Goal: Information Seeking & Learning: Learn about a topic

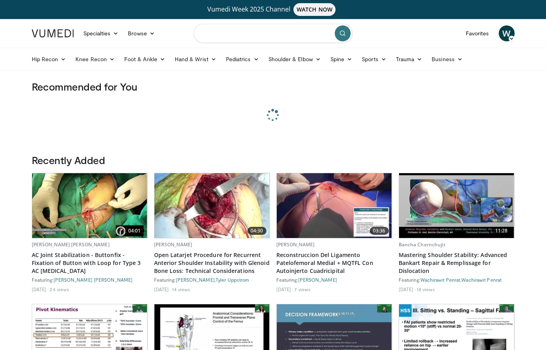
click at [243, 35] on input "Search topics, interventions" at bounding box center [273, 33] width 159 height 19
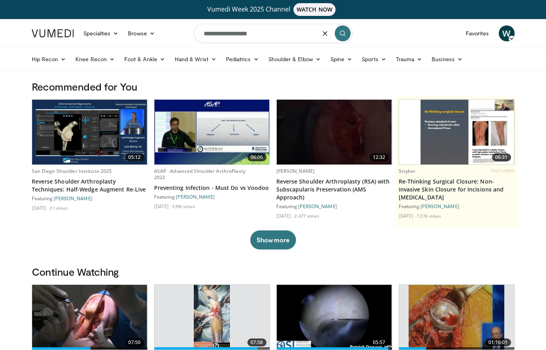
type input "**********"
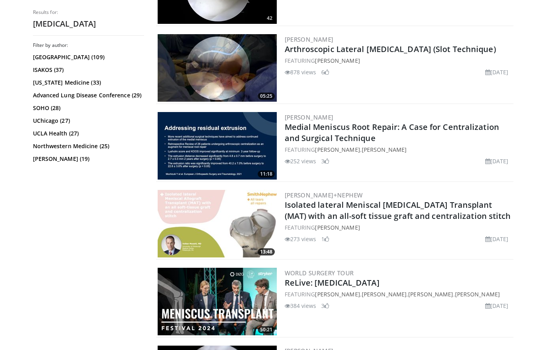
scroll to position [464, 0]
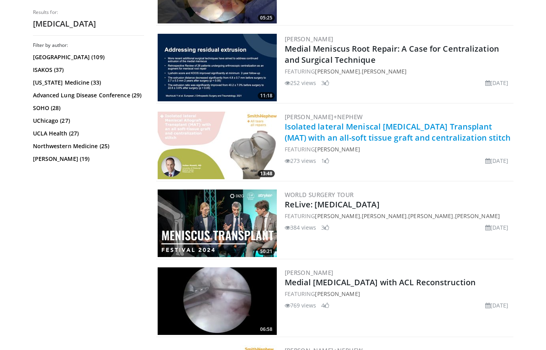
click at [394, 138] on link "Isolated lateral Meniscal [MEDICAL_DATA] Transplant (MAT) with an all-soft tiss…" at bounding box center [398, 132] width 226 height 22
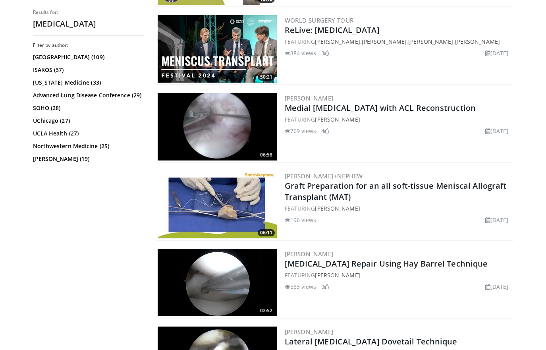
scroll to position [648, 0]
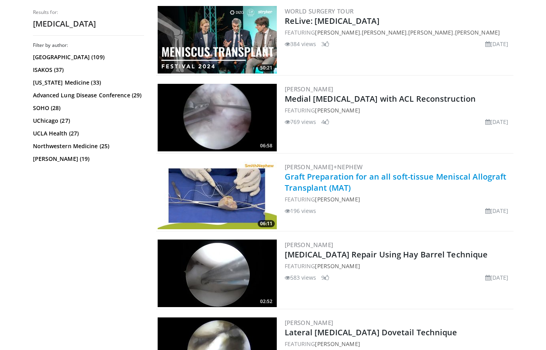
click at [416, 177] on link "Graft Preparation for an all soft-tissue Meniscal Allograft Transplant (MAT)" at bounding box center [396, 182] width 222 height 22
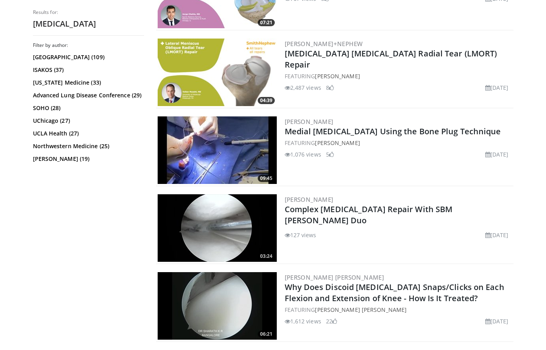
scroll to position [1162, 0]
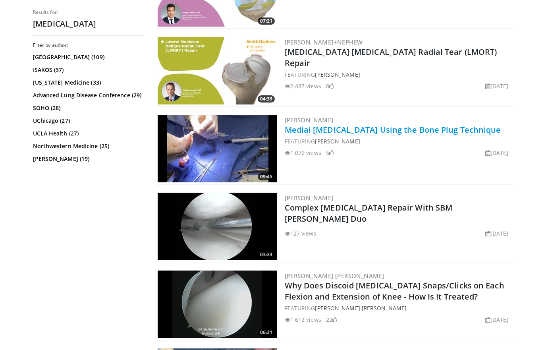
click at [385, 125] on link "Medial Meniscus Transplant Using the Bone Plug Technique" at bounding box center [393, 129] width 216 height 11
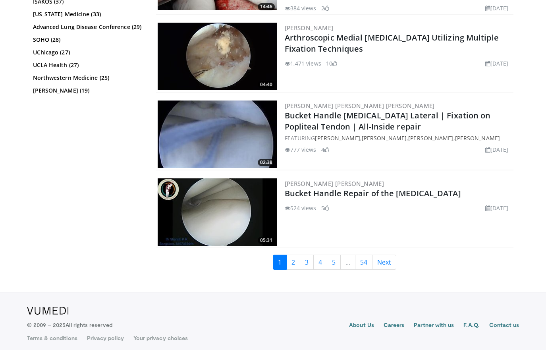
scroll to position [1959, 0]
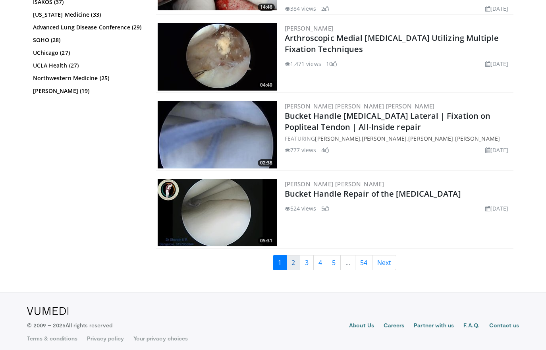
click at [291, 259] on link "2" at bounding box center [293, 262] width 14 height 15
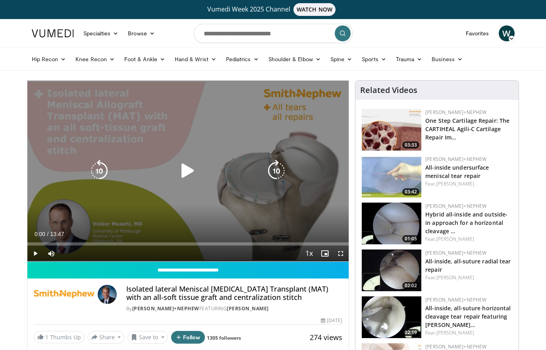
click at [192, 167] on icon "Video Player" at bounding box center [188, 171] width 22 height 22
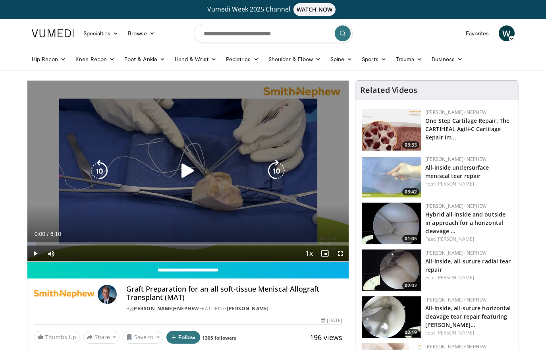
click at [188, 170] on icon "Video Player" at bounding box center [188, 171] width 22 height 22
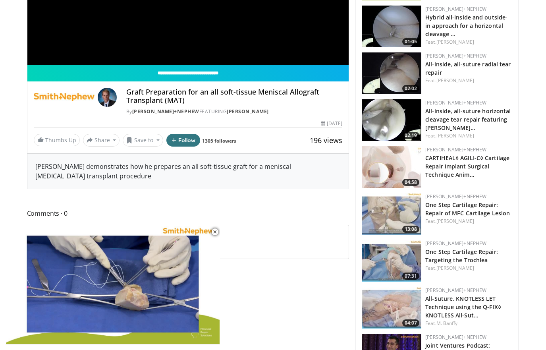
scroll to position [196, 0]
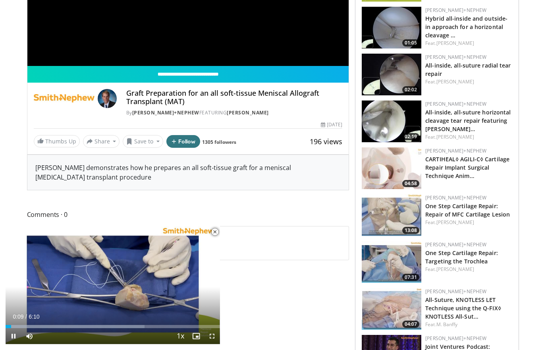
click at [214, 232] on span "Video Player" at bounding box center [215, 232] width 16 height 16
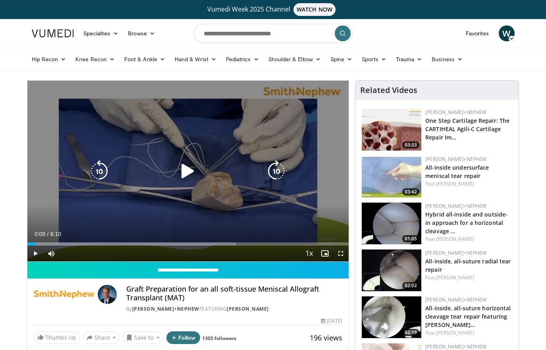
scroll to position [0, 0]
click at [187, 169] on icon "Video Player" at bounding box center [188, 171] width 22 height 22
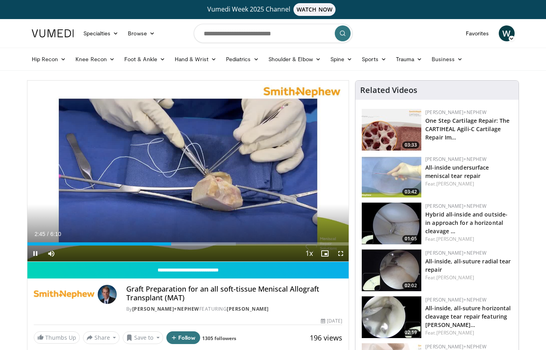
click at [342, 254] on span "Video Player" at bounding box center [341, 253] width 16 height 16
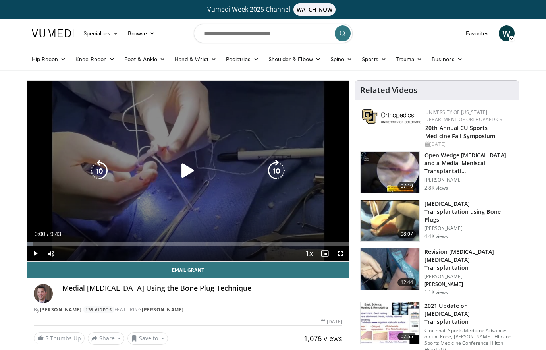
click at [198, 159] on div "10 seconds Tap to unmute" at bounding box center [188, 171] width 322 height 181
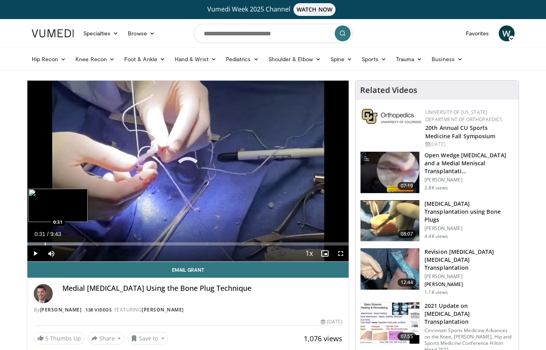
click at [44, 241] on div "Loaded : 17.14% 0:01 0:31" at bounding box center [188, 242] width 322 height 8
click at [70, 243] on div "Progress Bar" at bounding box center [70, 243] width 1 height 3
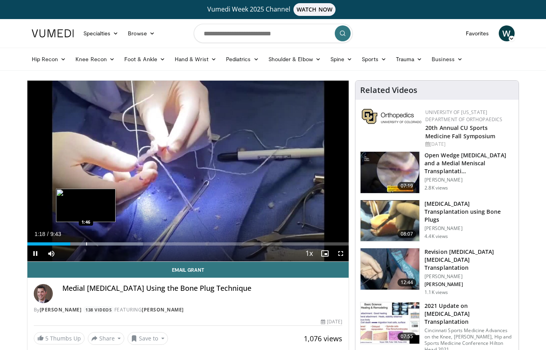
click at [86, 243] on div "Progress Bar" at bounding box center [86, 243] width 1 height 3
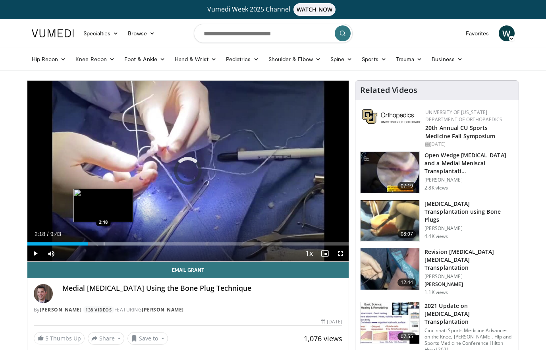
click at [104, 243] on div "Progress Bar" at bounding box center [104, 243] width 1 height 3
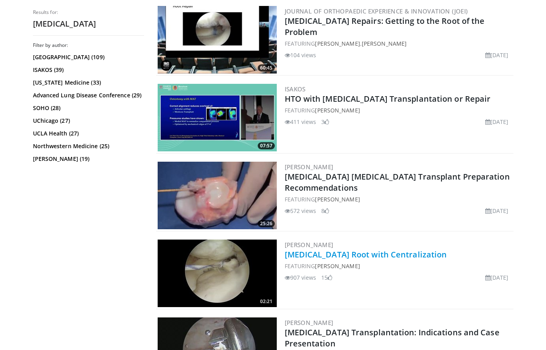
scroll to position [260, 0]
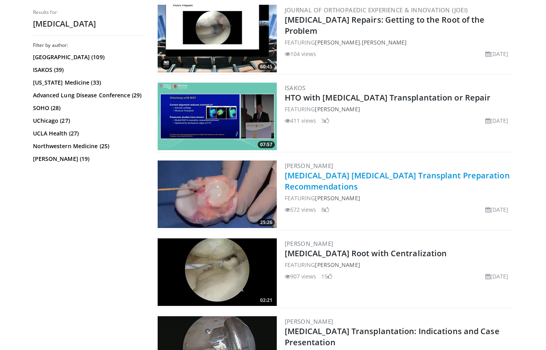
click at [372, 178] on link "[MEDICAL_DATA] [MEDICAL_DATA] Transplant Preparation Recommendations" at bounding box center [397, 181] width 225 height 22
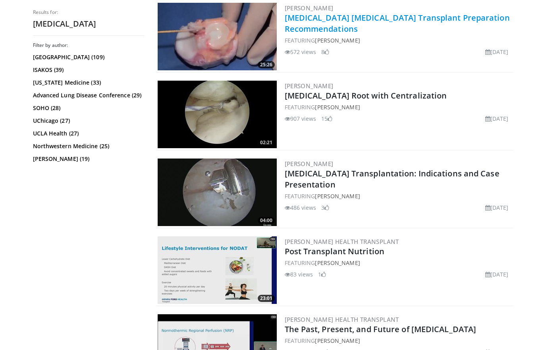
scroll to position [448, 0]
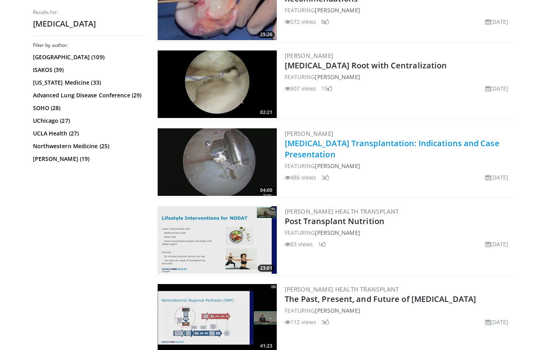
click at [364, 141] on link "[MEDICAL_DATA] Transplantation: Indications and Case Presentation" at bounding box center [392, 149] width 215 height 22
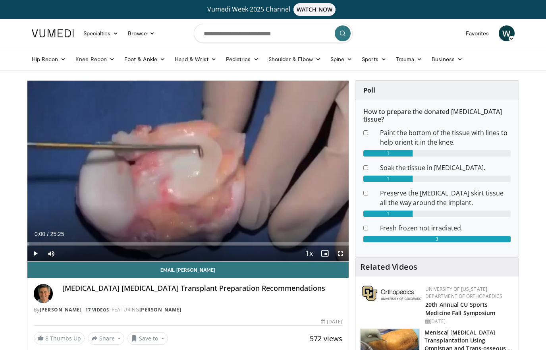
click at [37, 252] on span "Video Player" at bounding box center [35, 253] width 16 height 16
click at [71, 242] on div "Progress Bar" at bounding box center [71, 243] width 1 height 3
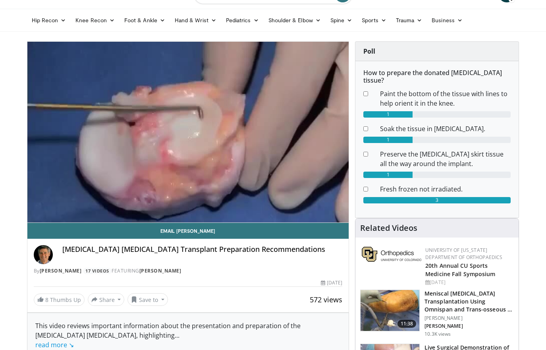
scroll to position [28, 0]
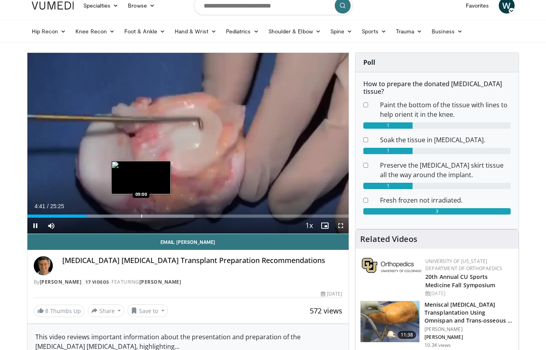
click at [141, 216] on div "Progress Bar" at bounding box center [141, 215] width 1 height 3
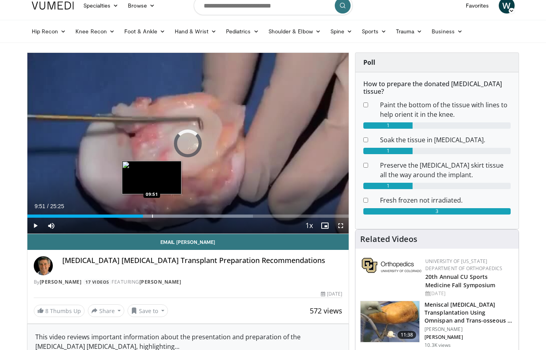
click at [152, 215] on div "Progress Bar" at bounding box center [152, 215] width 1 height 3
click at [161, 216] on div "Progress Bar" at bounding box center [161, 215] width 1 height 3
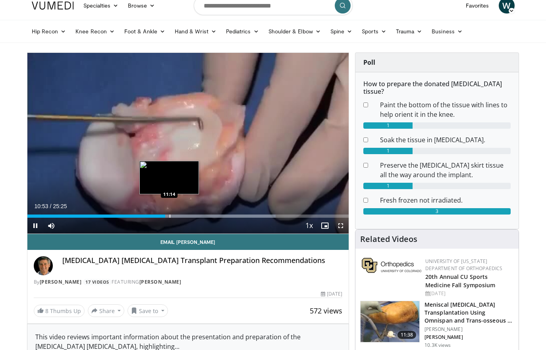
click at [170, 217] on div "Progress Bar" at bounding box center [170, 215] width 1 height 3
click at [178, 214] on div "Loaded : 80.07% 11:20 11:55" at bounding box center [188, 214] width 322 height 8
click at [179, 216] on div "Progress Bar" at bounding box center [179, 215] width 1 height 3
click at [172, 214] on div "Progress Bar" at bounding box center [172, 215] width 1 height 3
click at [182, 217] on div "Progress Bar" at bounding box center [182, 215] width 1 height 3
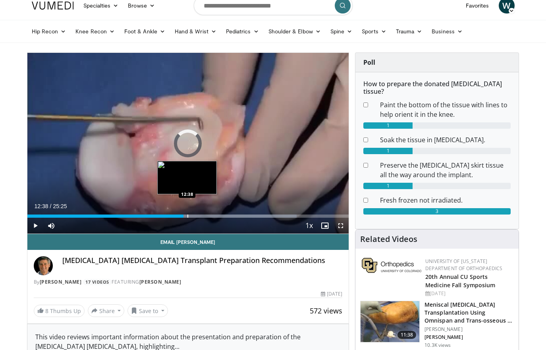
click at [187, 215] on div "Progress Bar" at bounding box center [187, 215] width 1 height 3
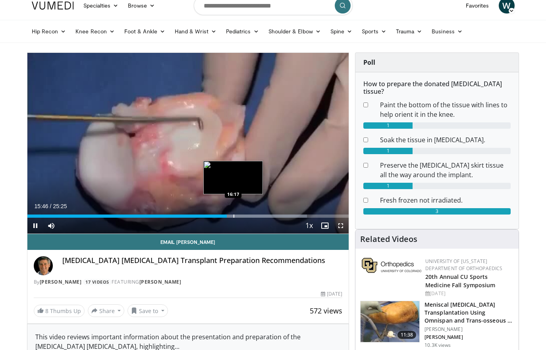
click at [233, 214] on div "Loaded : 87.03% 15:46 16:17" at bounding box center [188, 214] width 322 height 8
click at [239, 216] on div "Progress Bar" at bounding box center [239, 215] width 1 height 3
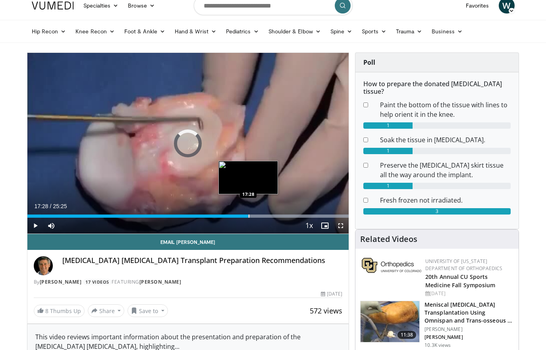
click at [249, 216] on div "Progress Bar" at bounding box center [249, 215] width 1 height 3
click at [253, 216] on div "Progress Bar" at bounding box center [253, 215] width 1 height 3
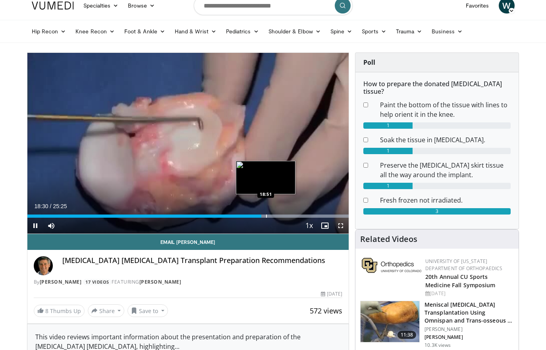
click at [266, 215] on div "Progress Bar" at bounding box center [266, 215] width 1 height 3
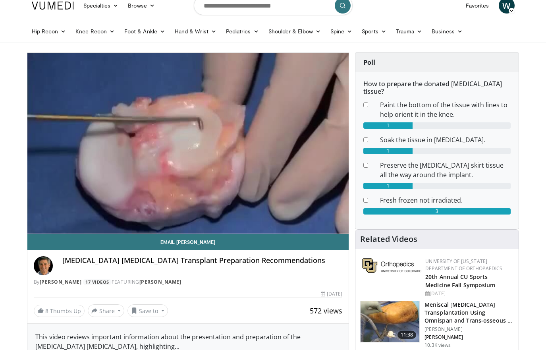
click at [280, 215] on video-js "**********" at bounding box center [188, 143] width 322 height 181
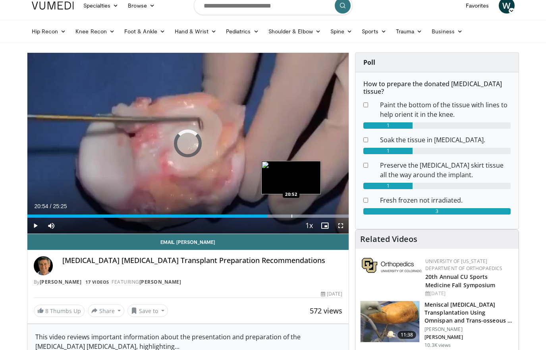
click at [291, 216] on div "Progress Bar" at bounding box center [291, 215] width 1 height 3
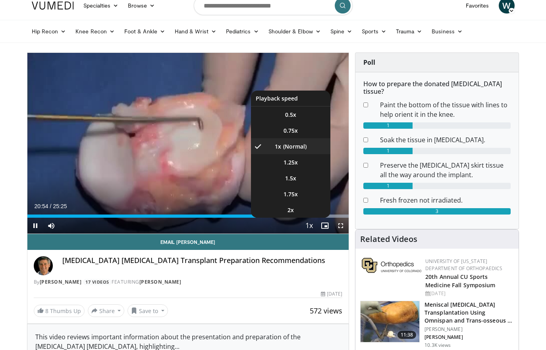
click at [309, 218] on button "Playback Rate" at bounding box center [309, 226] width 16 height 16
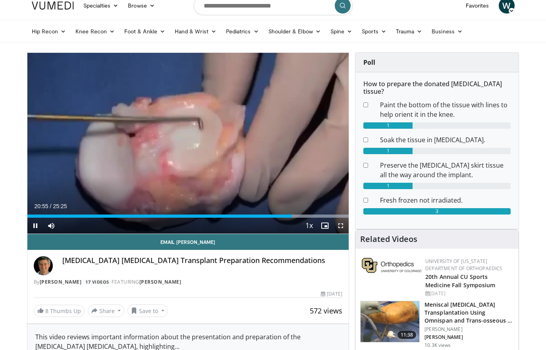
click at [326, 218] on span "Video Player" at bounding box center [325, 226] width 16 height 16
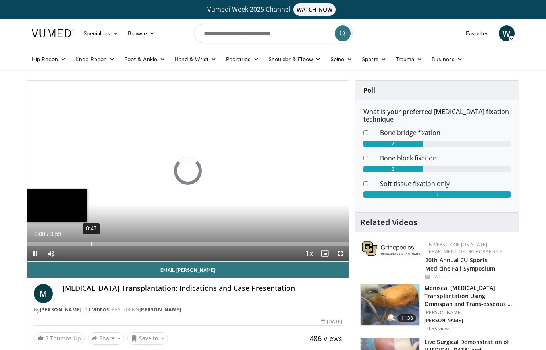
click at [91, 243] on div "0:47" at bounding box center [91, 243] width 1 height 3
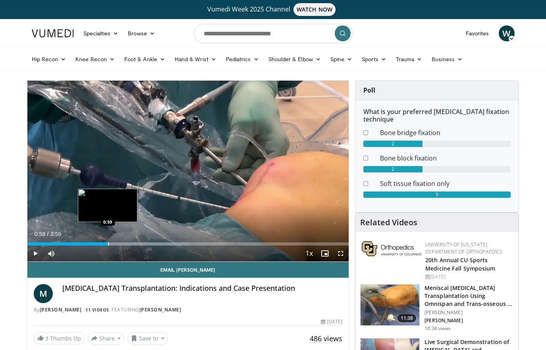
click at [108, 243] on div "Progress Bar" at bounding box center [108, 243] width 1 height 3
click at [117, 243] on div "Progress Bar" at bounding box center [117, 243] width 1 height 3
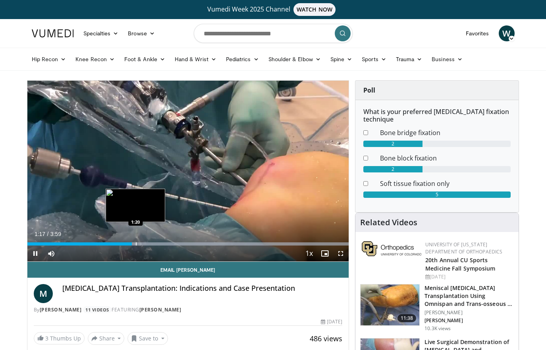
click at [136, 244] on div "Progress Bar" at bounding box center [136, 243] width 1 height 3
click at [149, 244] on div "Progress Bar" at bounding box center [149, 243] width 1 height 3
click at [153, 244] on video-js "**********" at bounding box center [188, 171] width 322 height 181
click at [158, 244] on div "Progress Bar" at bounding box center [158, 243] width 1 height 3
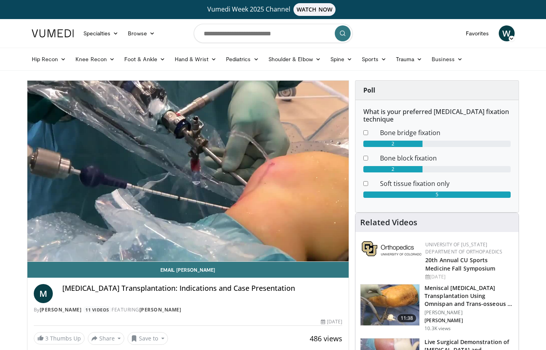
click at [391, 302] on img at bounding box center [390, 304] width 59 height 41
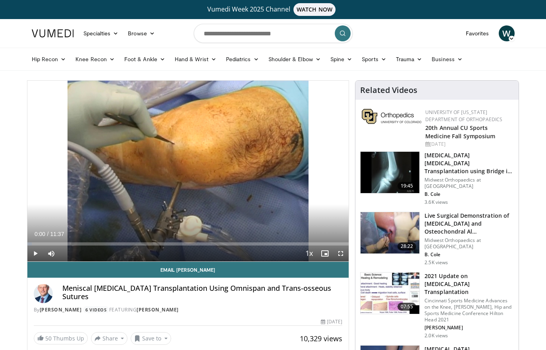
click at [35, 251] on span "Video Player" at bounding box center [35, 253] width 16 height 16
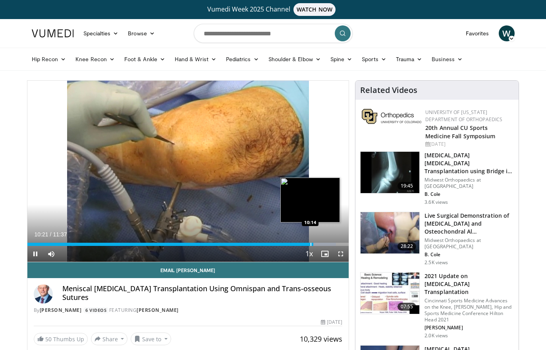
click at [311, 243] on div "Progress Bar" at bounding box center [311, 244] width 1 height 3
click at [307, 244] on div "Progress Bar" at bounding box center [307, 244] width 1 height 3
click at [303, 245] on div "Progress Bar" at bounding box center [303, 244] width 1 height 3
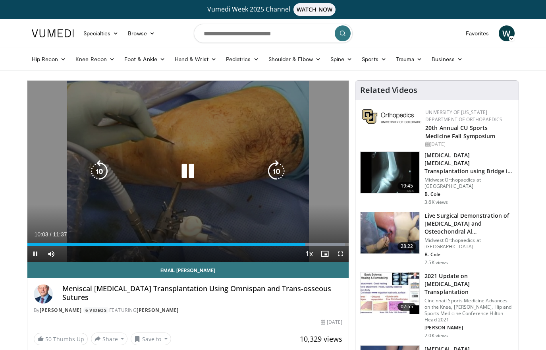
click at [192, 169] on icon "Video Player" at bounding box center [188, 171] width 22 height 22
click at [185, 168] on icon "Video Player" at bounding box center [188, 171] width 22 height 22
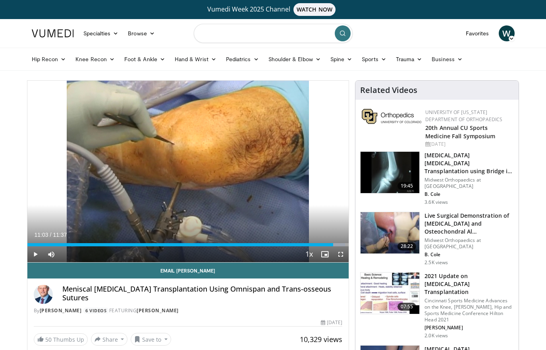
click at [268, 38] on input "Search topics, interventions" at bounding box center [273, 33] width 159 height 19
type input "**********"
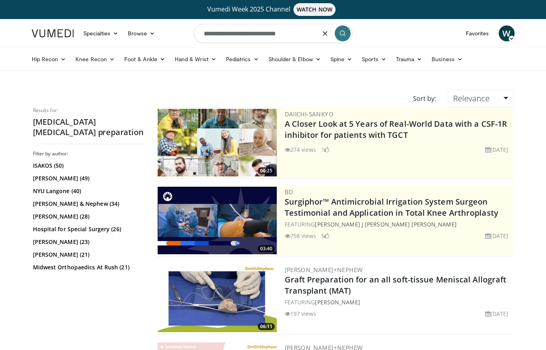
click at [300, 33] on input "**********" at bounding box center [273, 33] width 159 height 19
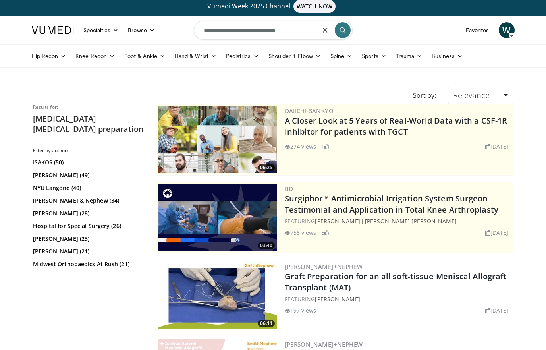
scroll to position [3, 0]
drag, startPoint x: 297, startPoint y: 33, endPoint x: 258, endPoint y: 33, distance: 39.3
click at [258, 33] on input "**********" at bounding box center [273, 30] width 159 height 19
type input "**********"
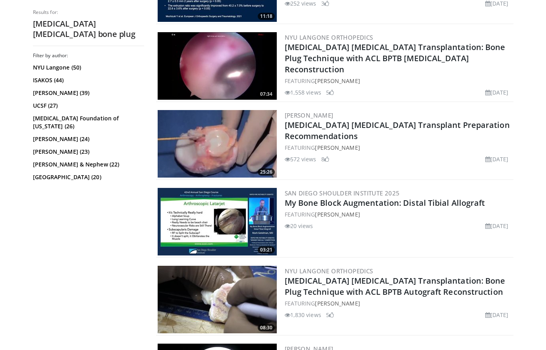
scroll to position [705, 0]
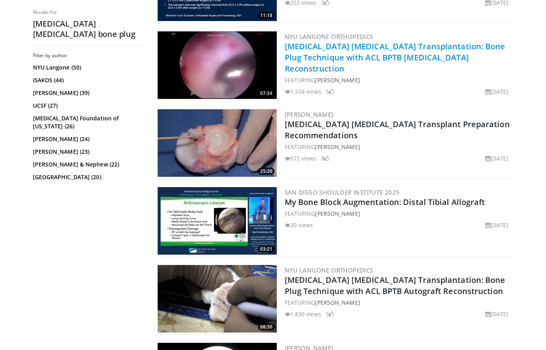
click at [413, 47] on link "[MEDICAL_DATA] [MEDICAL_DATA] Transplantation: Bone Plug Technique with ACL BPT…" at bounding box center [395, 57] width 221 height 33
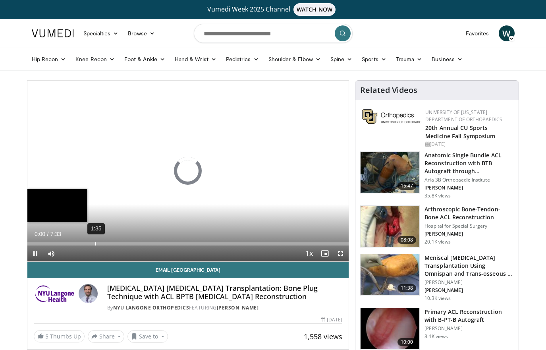
click at [95, 243] on div "1:35" at bounding box center [95, 243] width 1 height 3
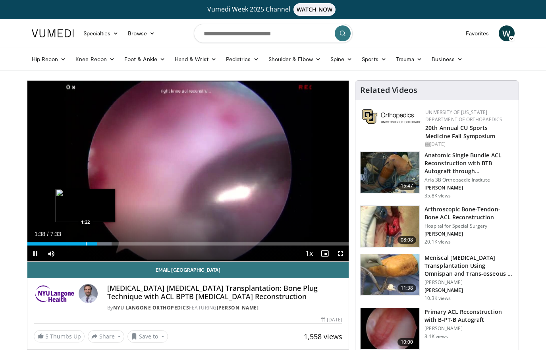
click at [86, 242] on div "Progress Bar" at bounding box center [86, 243] width 1 height 3
click at [72, 244] on div "Progress Bar" at bounding box center [72, 243] width 1 height 3
click at [35, 252] on span "Video Player" at bounding box center [35, 253] width 16 height 16
